Goal: Find specific page/section: Find specific page/section

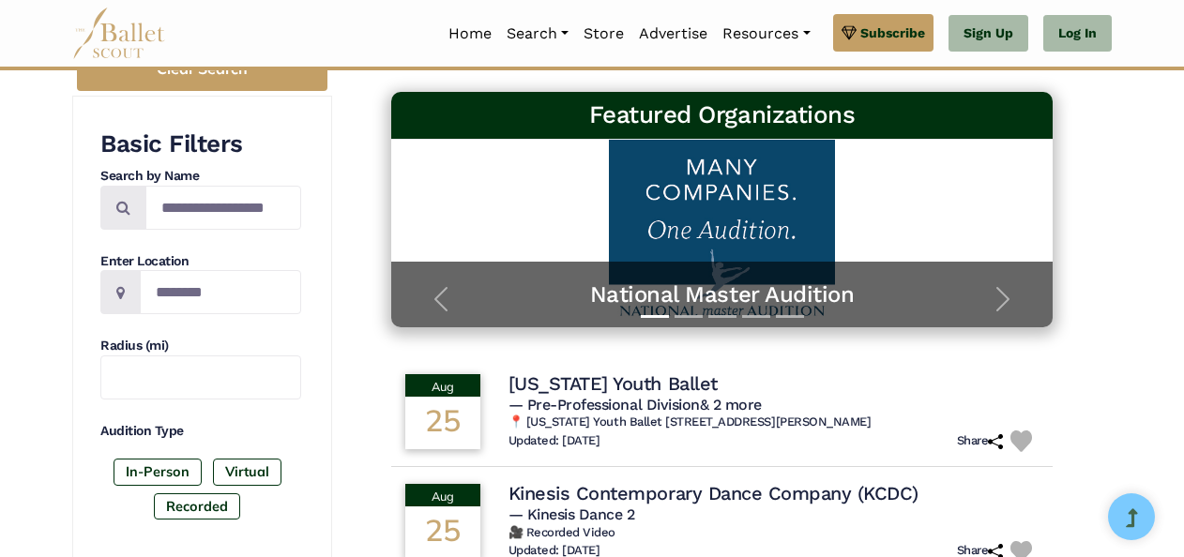
scroll to position [267, 0]
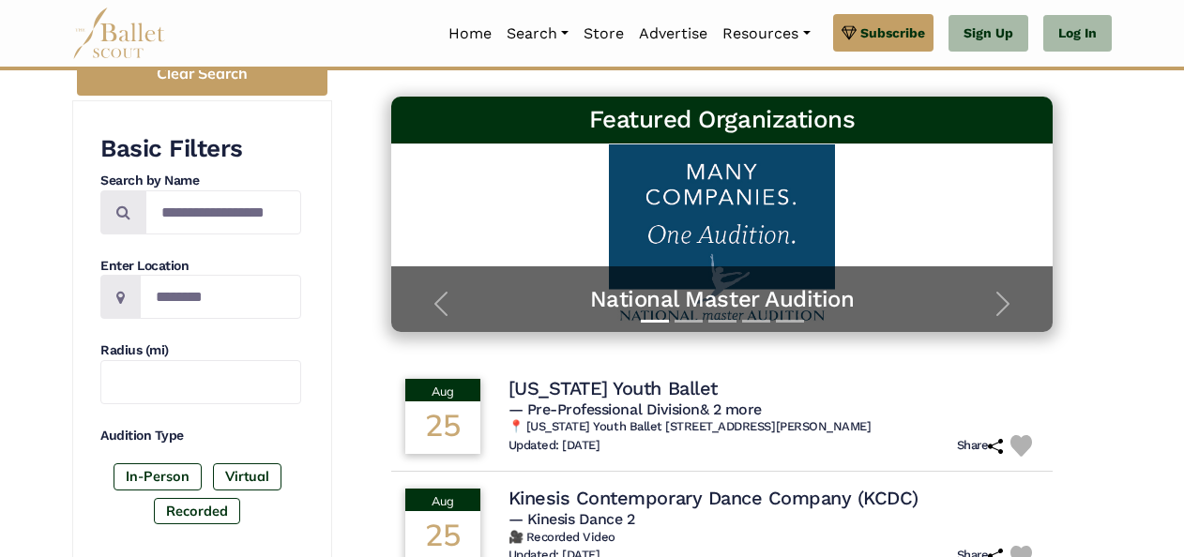
click at [114, 296] on span at bounding box center [120, 297] width 40 height 44
click at [122, 295] on icon at bounding box center [120, 297] width 8 height 15
click at [159, 293] on input "Location" at bounding box center [220, 297] width 161 height 44
type input "*"
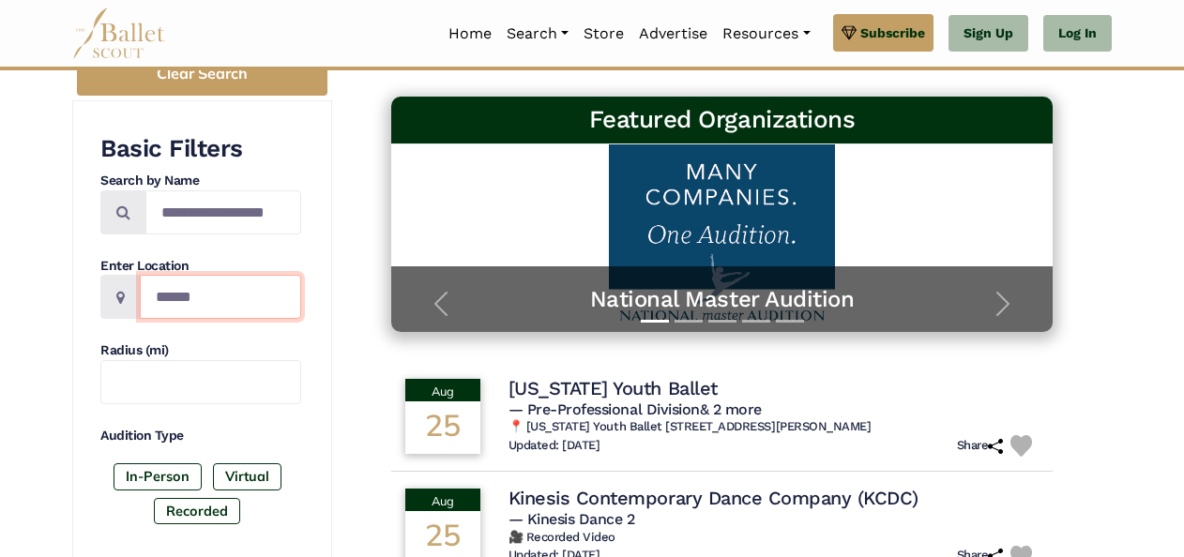
type input "******"
